Goal: Navigation & Orientation: Find specific page/section

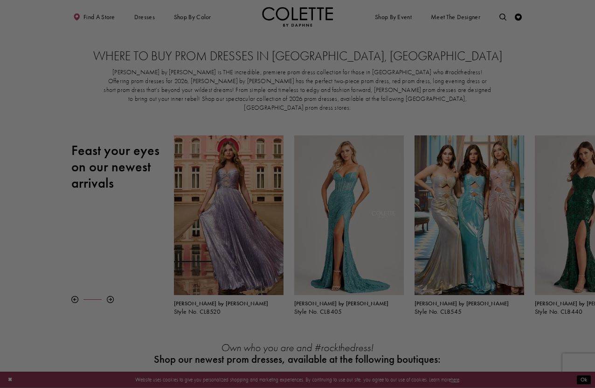
click at [434, 85] on div at bounding box center [300, 195] width 601 height 391
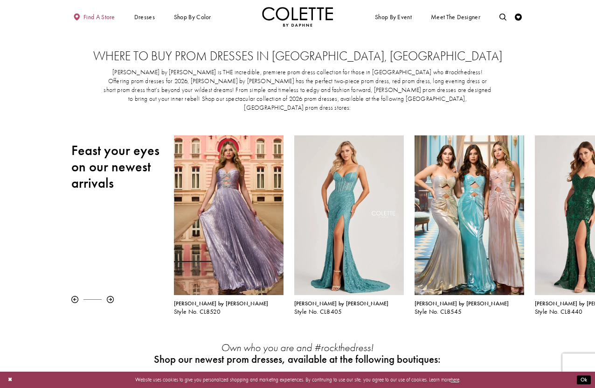
click at [104, 20] on span "Find a store" at bounding box center [99, 17] width 32 height 7
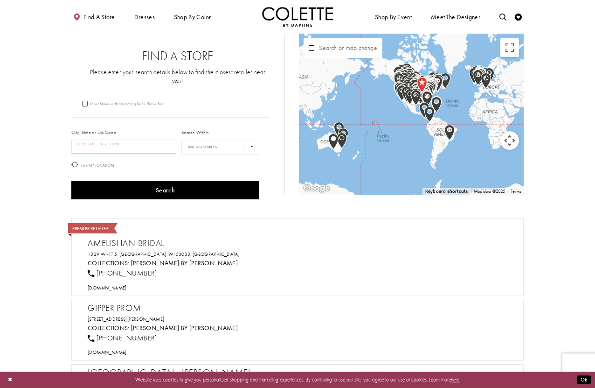
click at [151, 139] on input "City, State, or ZIP Code" at bounding box center [123, 146] width 105 height 15
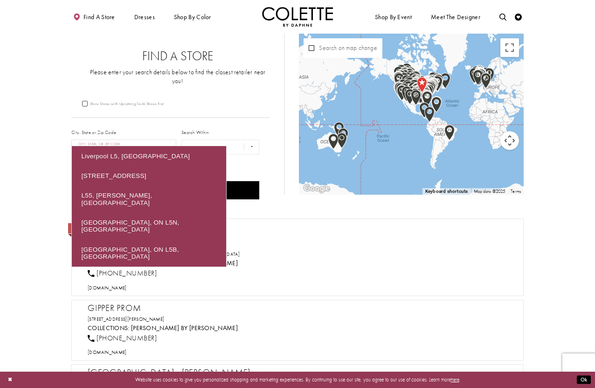
click at [71, 181] on button "Search" at bounding box center [165, 190] width 188 height 18
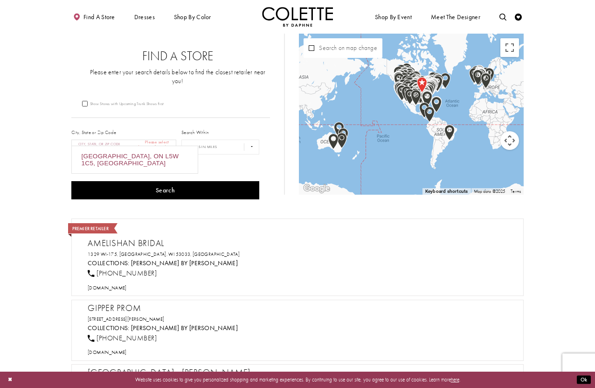
click at [167, 156] on div "Mississauga, ON L5W 1C5, Canada" at bounding box center [135, 159] width 126 height 27
type input "**********"
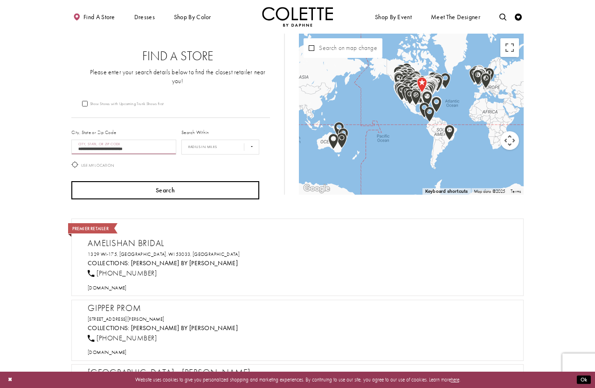
click at [166, 181] on button "Search" at bounding box center [165, 190] width 188 height 18
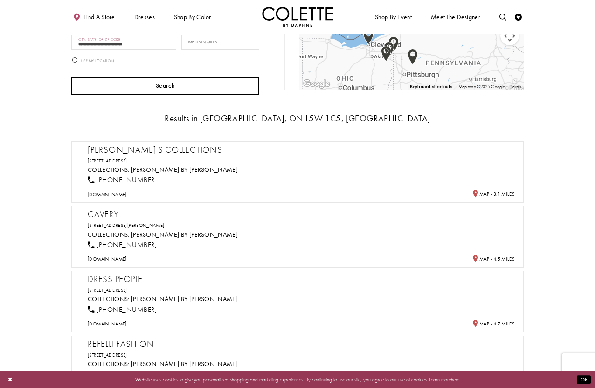
scroll to position [106, 0]
